Goal: Information Seeking & Learning: Learn about a topic

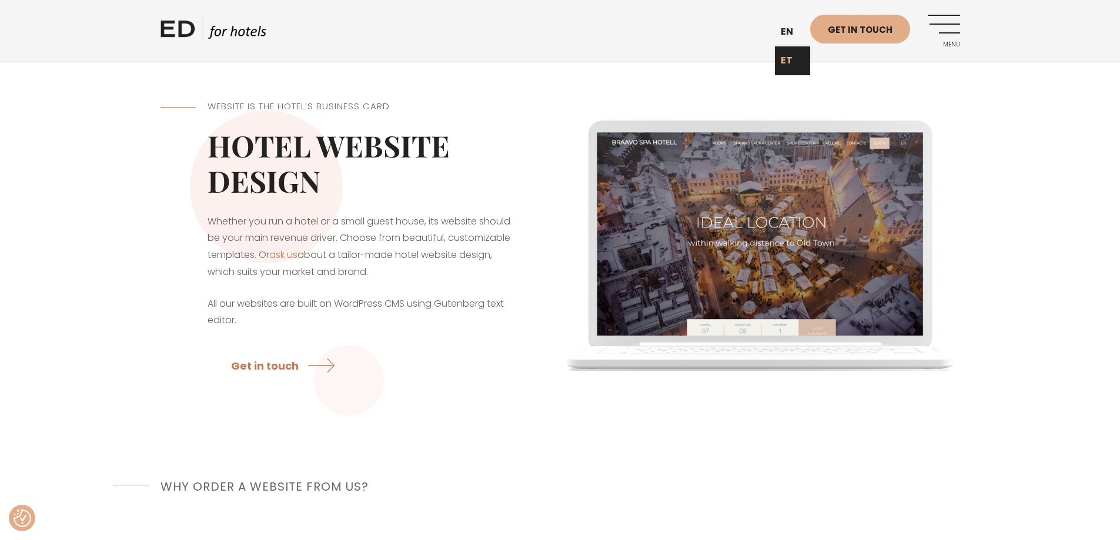
click at [790, 57] on link "ET" at bounding box center [792, 60] width 35 height 29
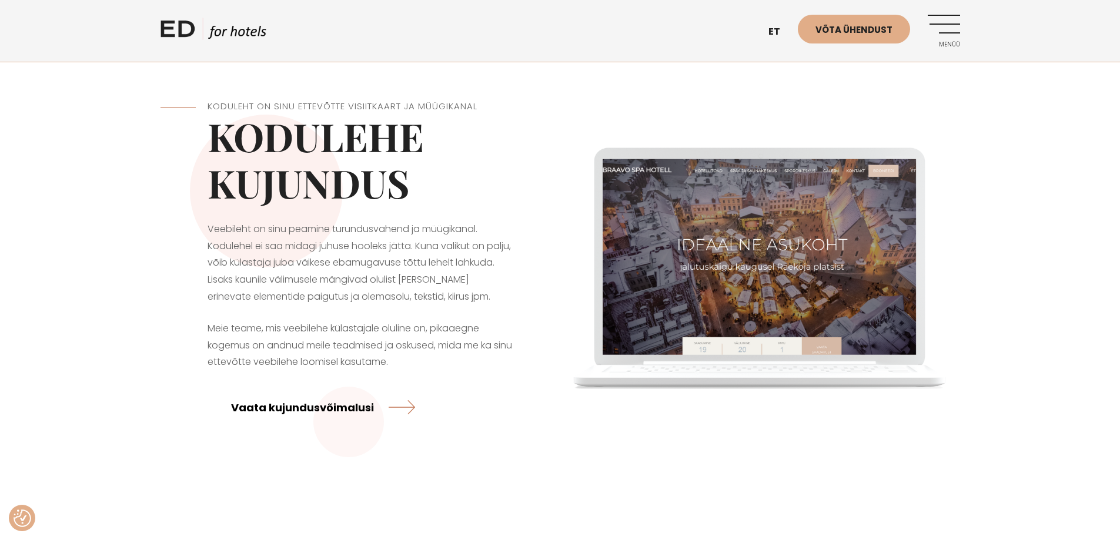
click at [322, 406] on link "Vaata kujundusvõimalusi" at bounding box center [323, 407] width 184 height 31
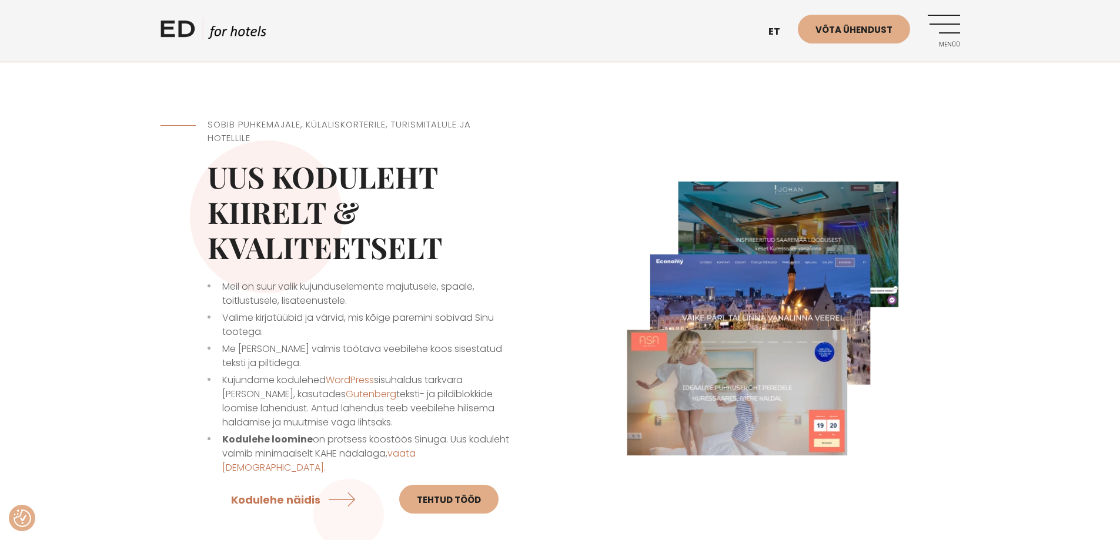
scroll to position [294, 0]
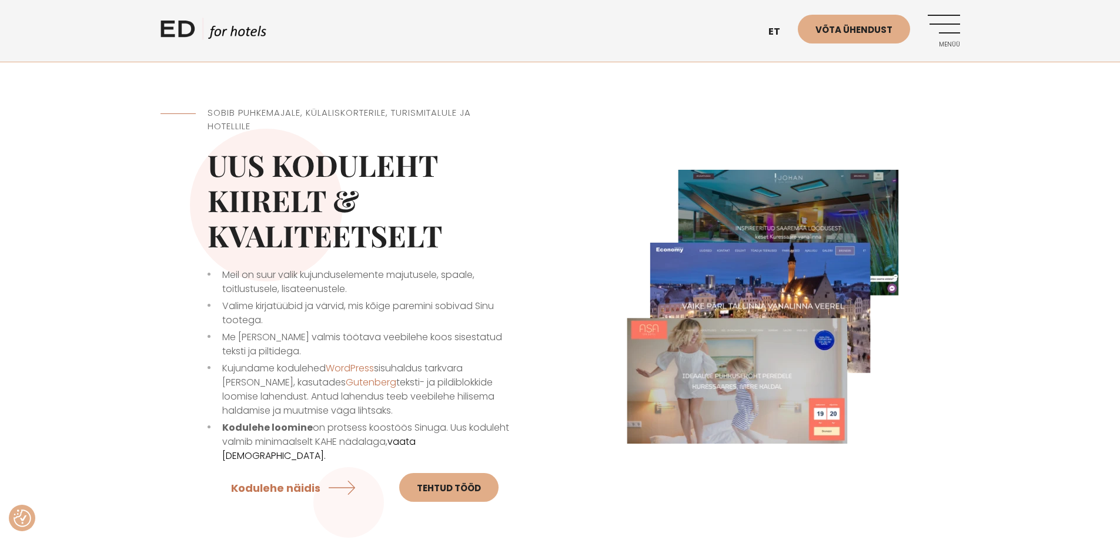
click at [416, 442] on link "vaata hindu." at bounding box center [318, 449] width 193 height 28
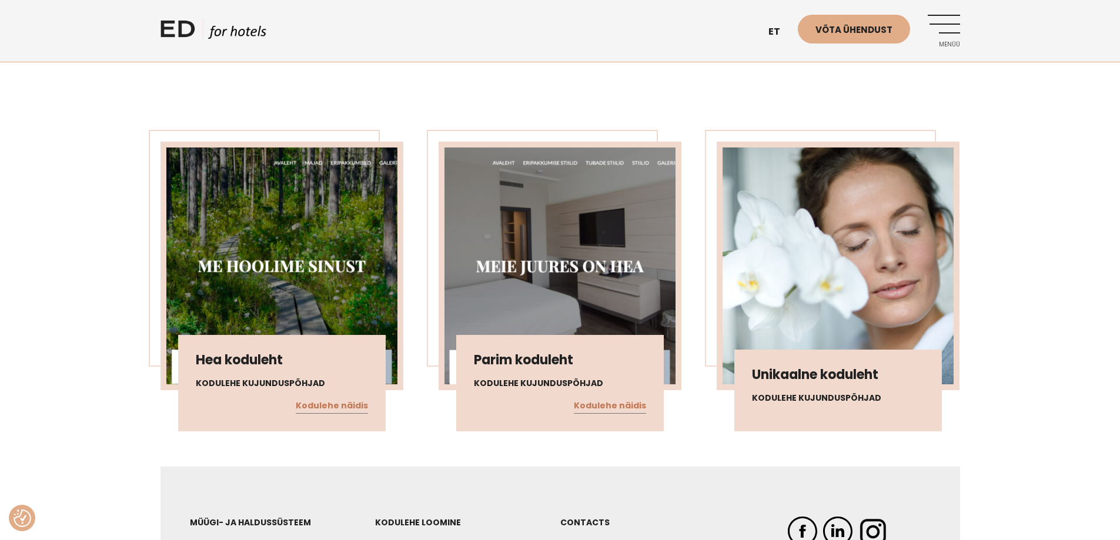
scroll to position [1106, 0]
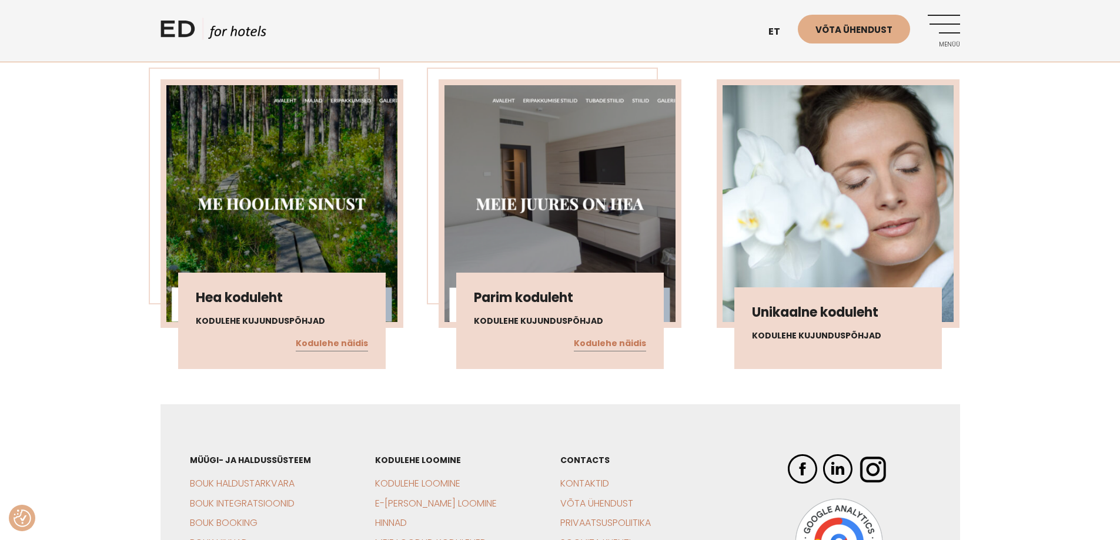
click at [828, 178] on img at bounding box center [838, 203] width 231 height 237
click at [792, 330] on h4 "Kodulehe kujunduspõhjad" at bounding box center [838, 336] width 172 height 12
click at [814, 305] on h3 "Unikaalne koduleht" at bounding box center [838, 312] width 172 height 15
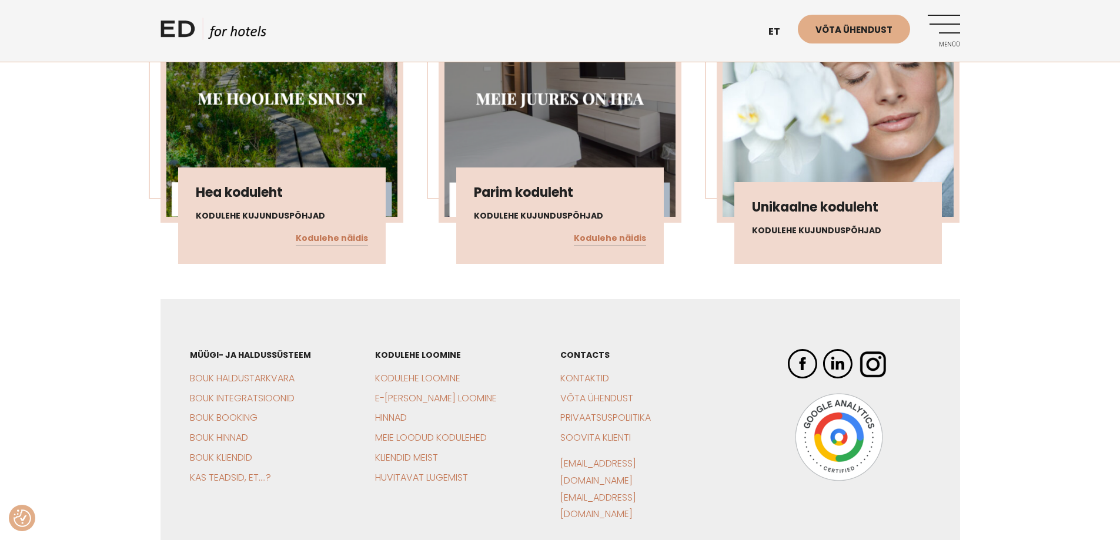
scroll to position [1166, 0]
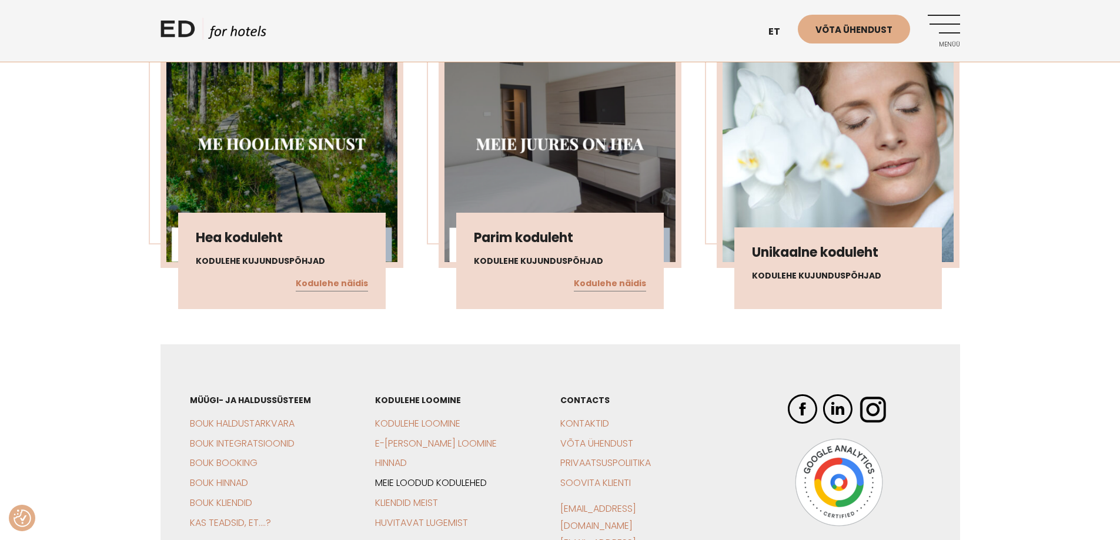
click at [425, 476] on link "Meie loodud kodulehed" at bounding box center [431, 483] width 112 height 14
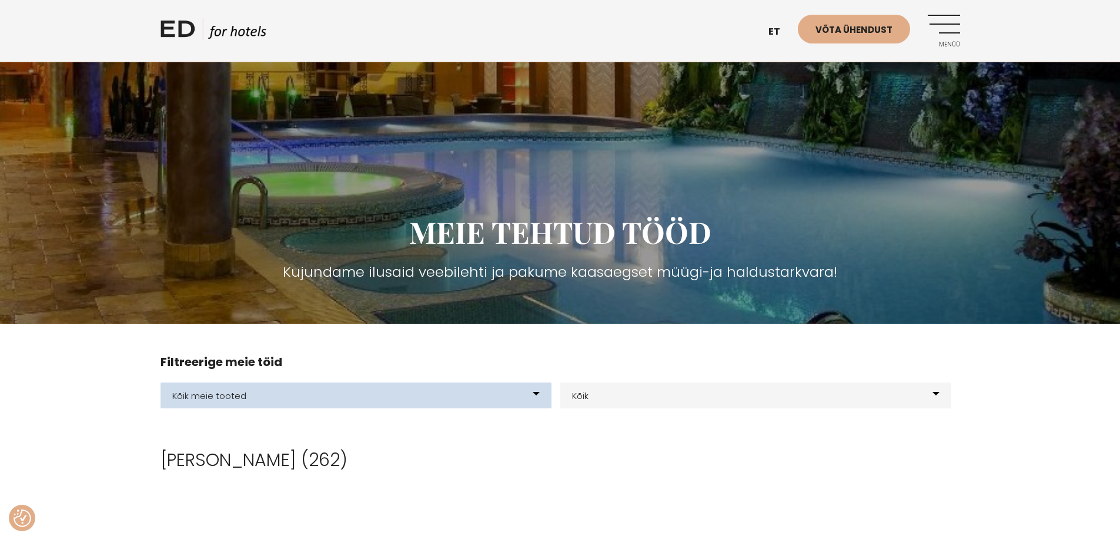
click at [537, 396] on select "Kõik meie tooted BOUK BOOKING BOUK PMS Kodulehed Näidis kodulehe kujunduspõhjad…" at bounding box center [356, 396] width 391 height 26
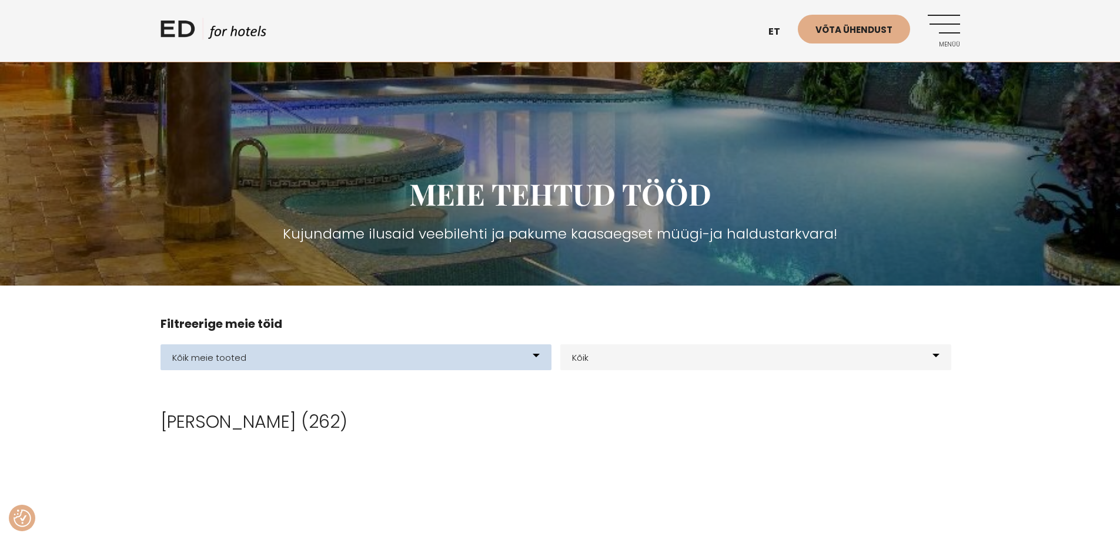
scroll to position [59, 0]
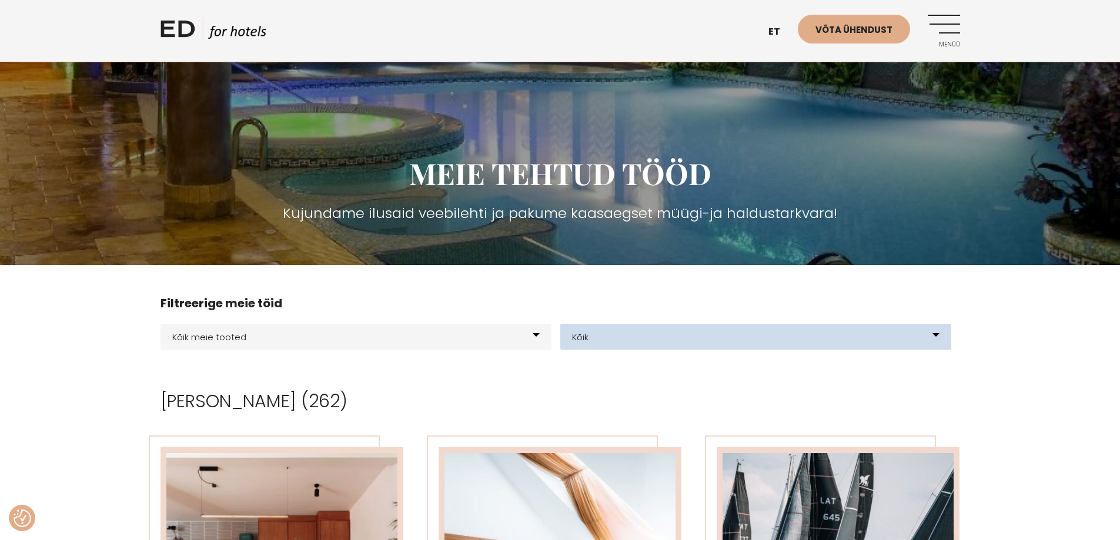
click at [936, 333] on select "Kõik Hotellid Resort Glämping Elamuskeskus E-poe loomine Kodulehe kujundus & ar…" at bounding box center [755, 337] width 391 height 26
select select "231"
click at [560, 324] on select "Kõik Hotellid Resort Glämping Elamuskeskus E-poe loomine Kodulehe kujundus & ar…" at bounding box center [755, 337] width 391 height 26
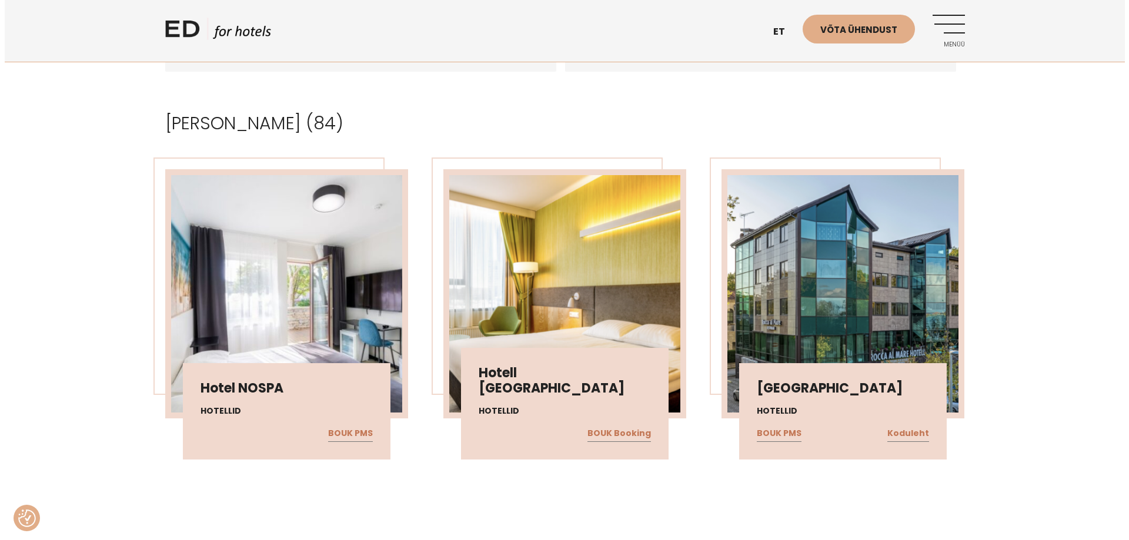
scroll to position [435, 0]
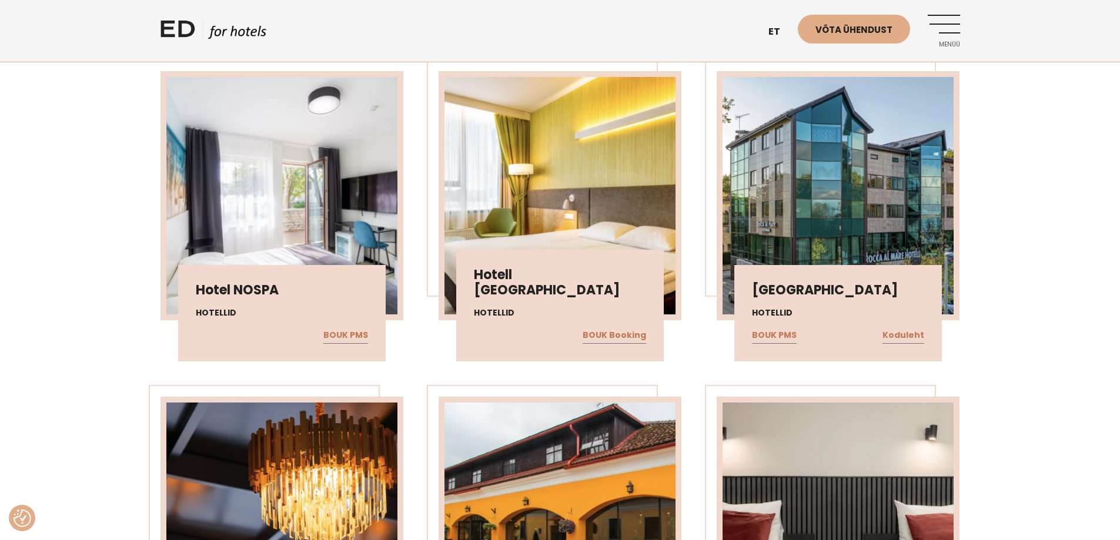
click at [282, 226] on img at bounding box center [281, 195] width 231 height 237
click at [834, 218] on img at bounding box center [838, 195] width 231 height 237
click at [909, 336] on link "Koduleht" at bounding box center [904, 335] width 42 height 15
click at [950, 39] on link "Menüü" at bounding box center [944, 31] width 32 height 32
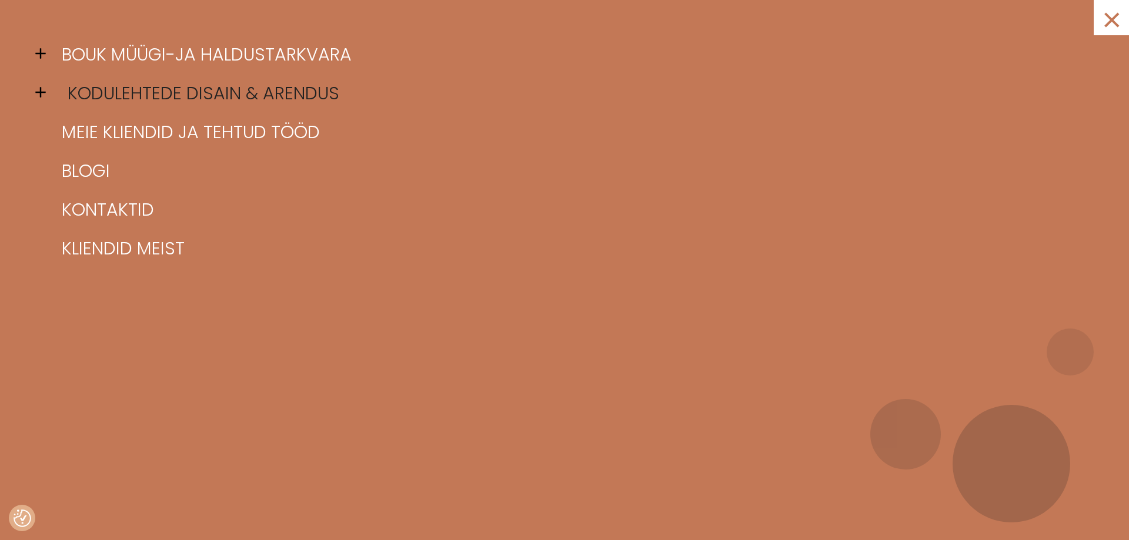
click at [156, 95] on link "Kodulehtede disain & arendus" at bounding box center [579, 93] width 1041 height 39
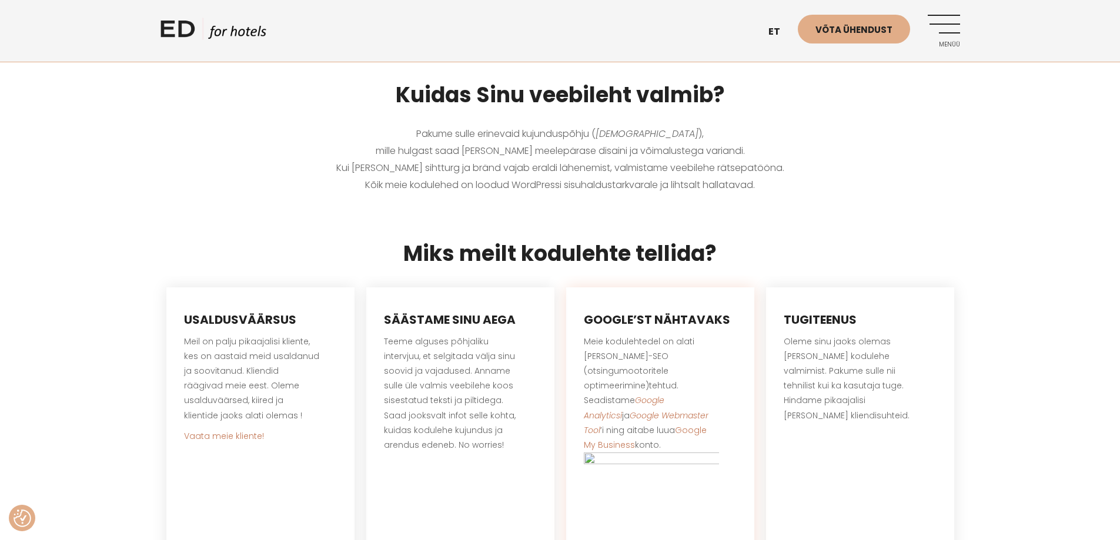
scroll to position [470, 0]
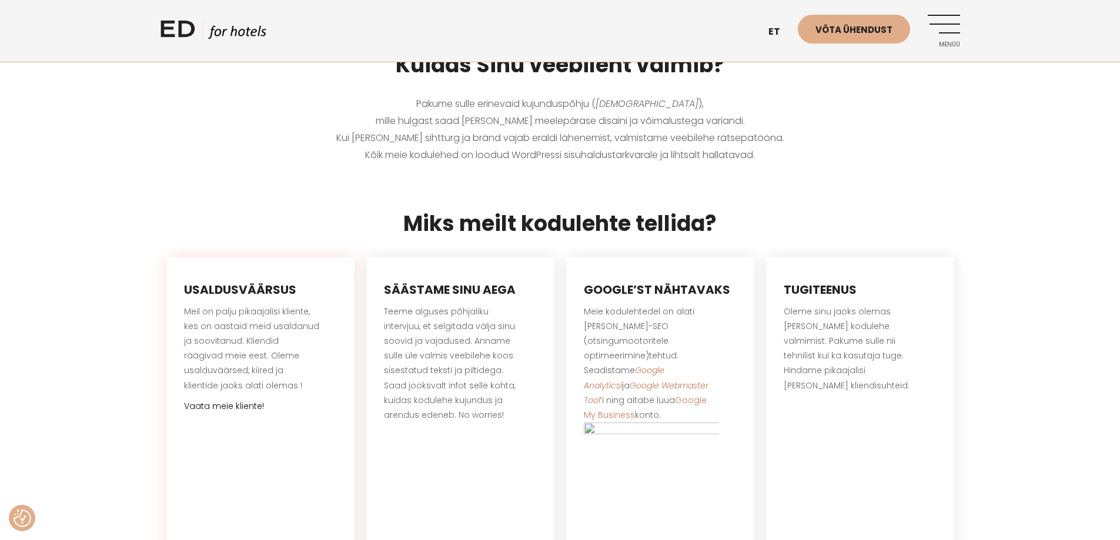
click at [196, 403] on link "Vaata meie kliente!" at bounding box center [224, 406] width 80 height 12
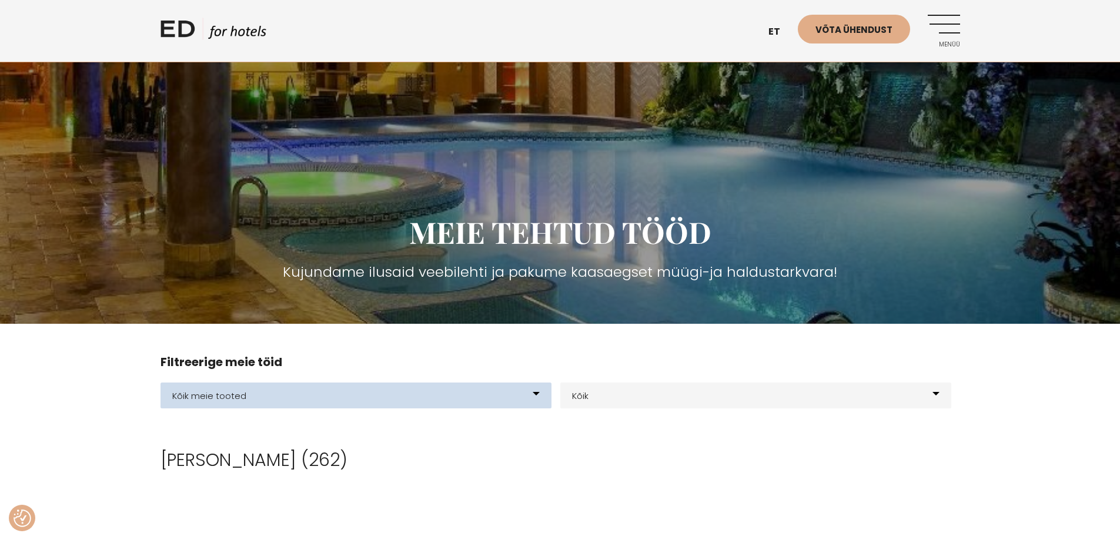
click at [532, 396] on select "Kõik meie tooted BOUK BOOKING BOUK PMS Kodulehed Näidis kodulehe kujunduspõhjad…" at bounding box center [356, 396] width 391 height 26
select select "21"
click at [161, 383] on select "Kõik meie tooted BOUK BOOKING BOUK PMS Kodulehed Näidis kodulehe kujunduspõhjad…" at bounding box center [356, 396] width 391 height 26
click at [537, 393] on select "Kõik meie tooted BOUK BOOKING BOUK PMS Kodulehed Näidis kodulehe kujunduspõhjad…" at bounding box center [356, 396] width 391 height 26
select select "165"
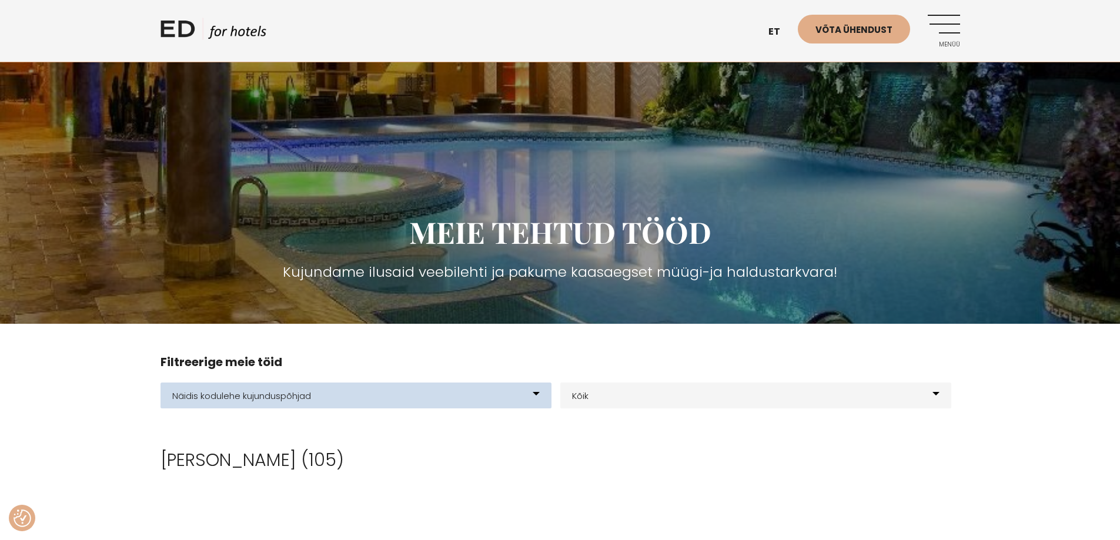
click at [161, 383] on select "Kõik meie tooted BOUK BOOKING BOUK PMS Kodulehed Näidis kodulehe kujunduspõhjad…" at bounding box center [356, 396] width 391 height 26
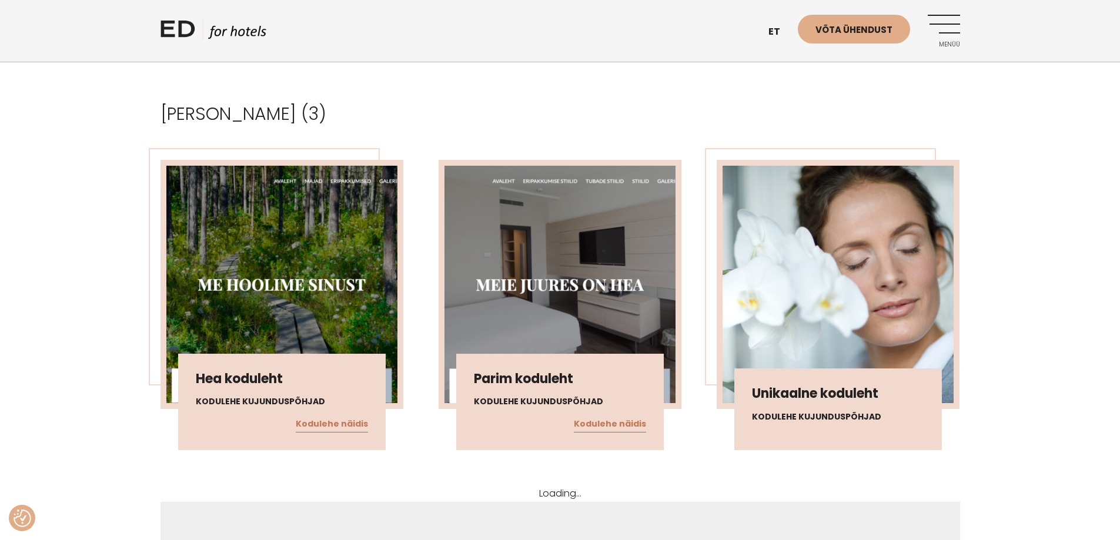
scroll to position [353, 0]
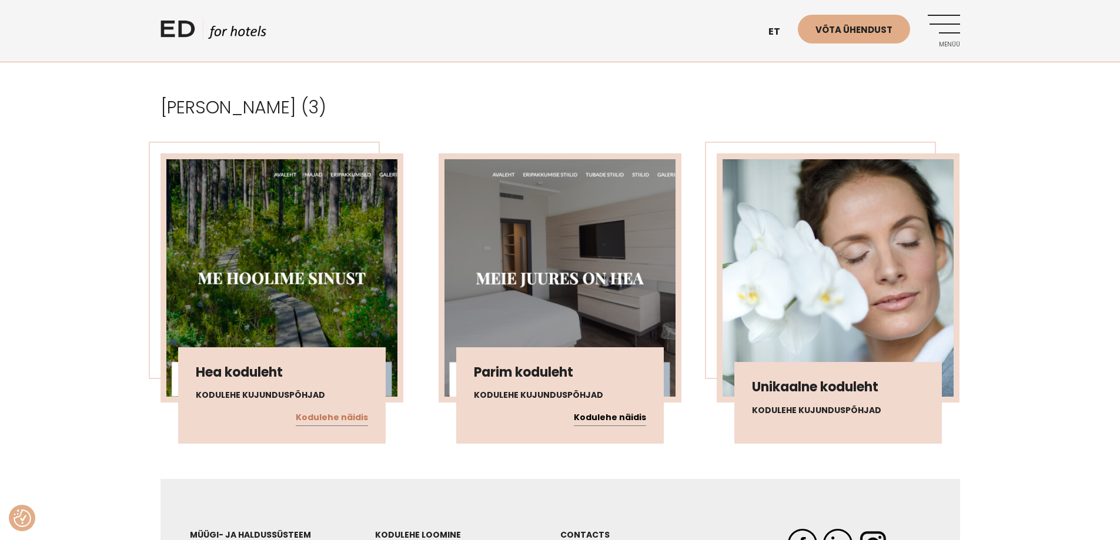
click at [635, 419] on link "Kodulehe näidis" at bounding box center [610, 417] width 72 height 15
